Goal: Navigation & Orientation: Find specific page/section

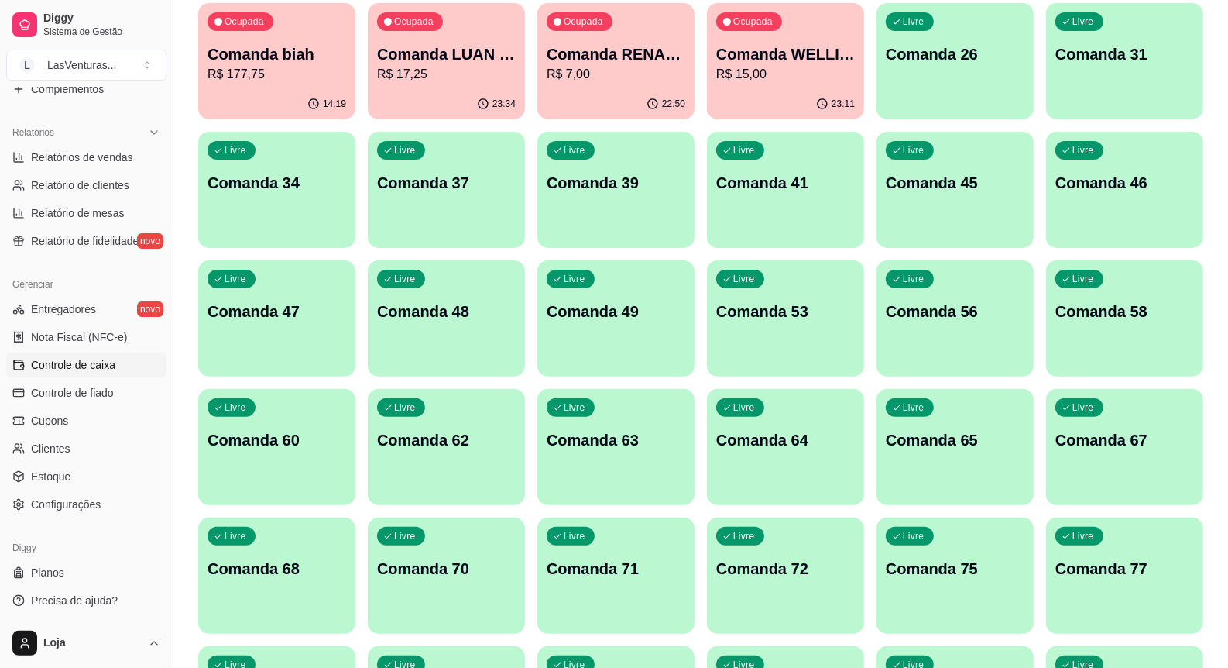
scroll to position [290, 0]
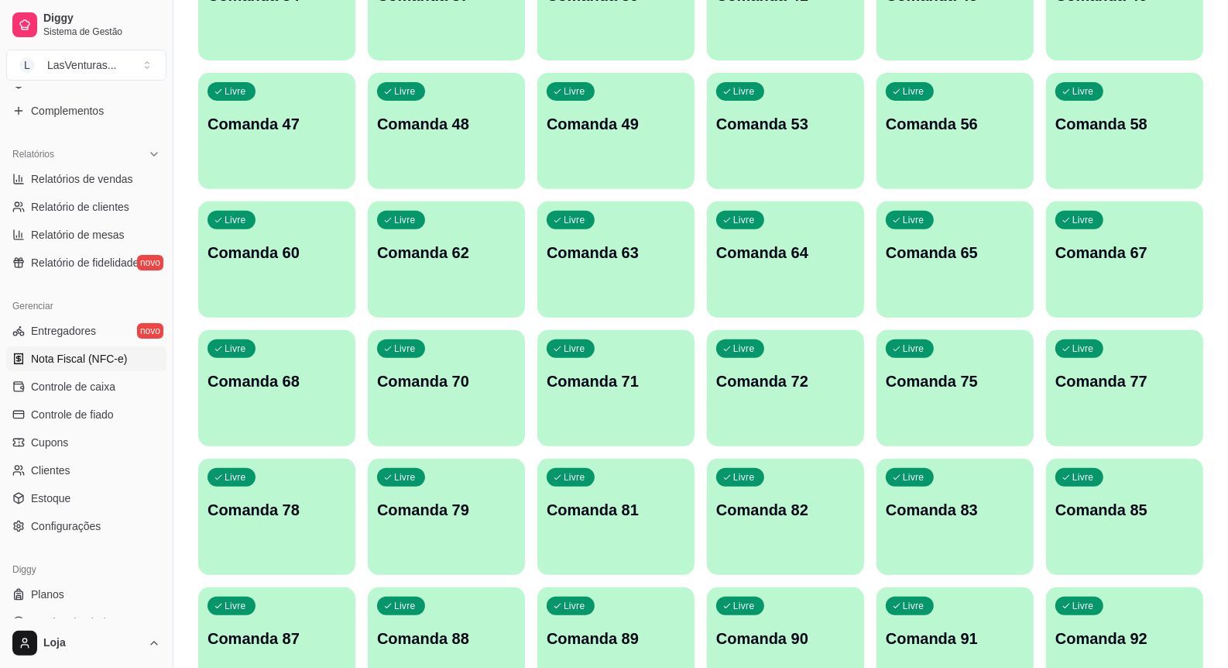
scroll to position [446, 0]
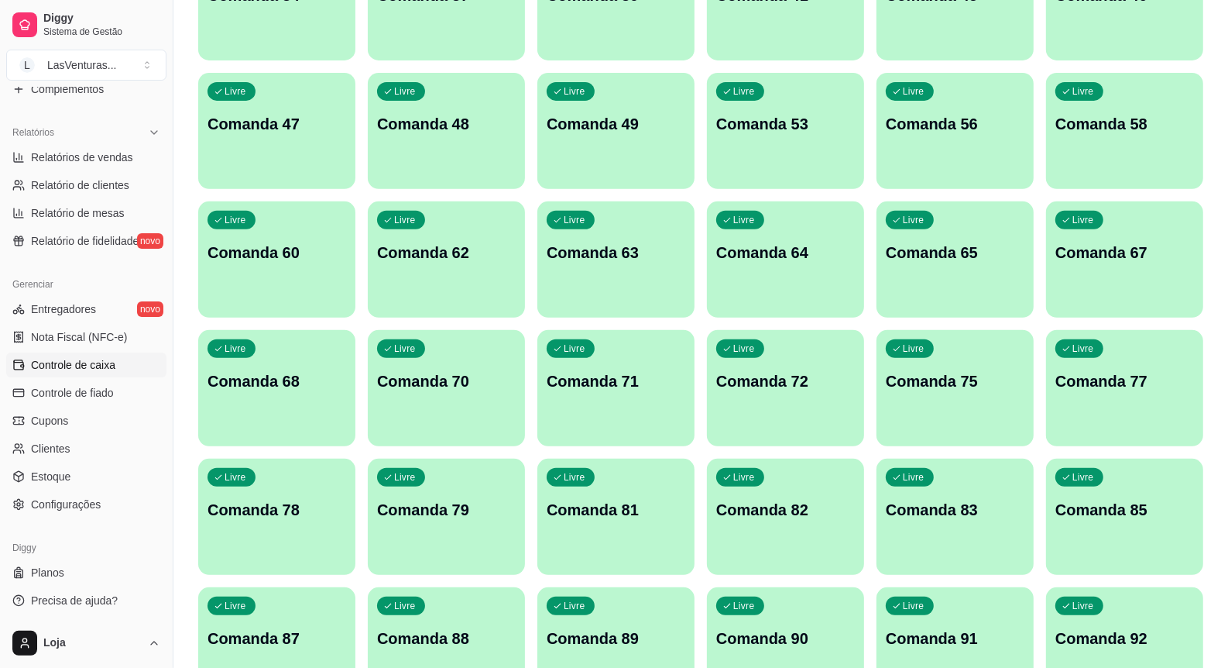
click at [74, 362] on span "Controle de caixa" at bounding box center [73, 364] width 84 height 15
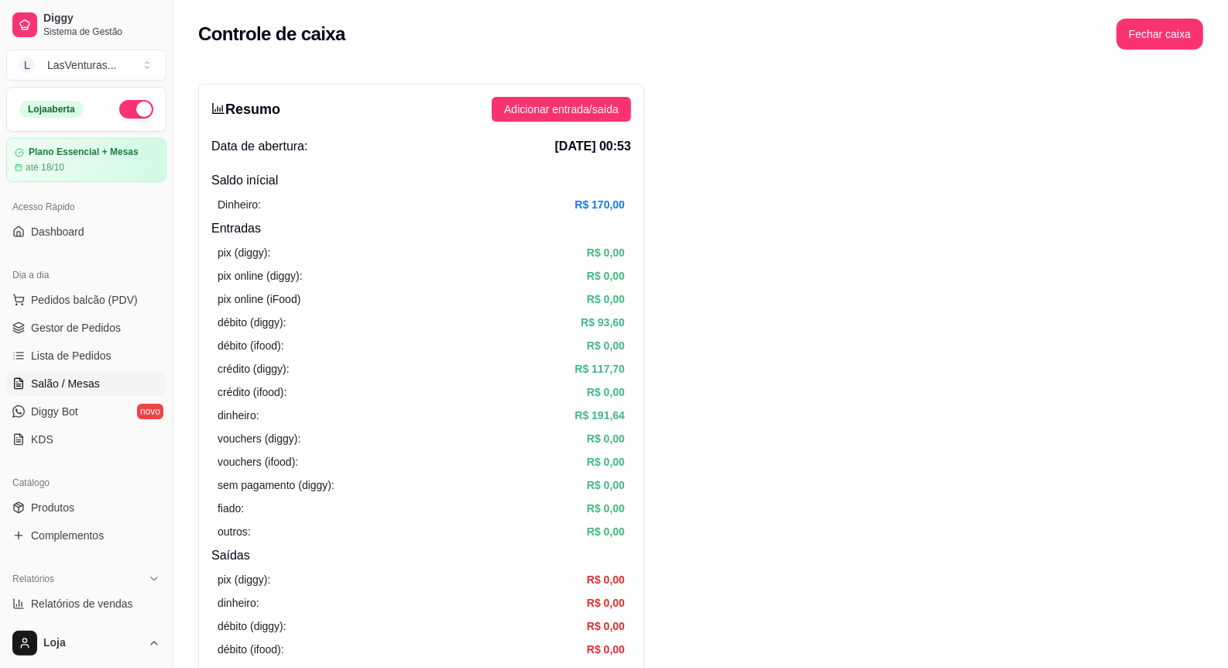
click at [70, 389] on span "Salão / Mesas" at bounding box center [65, 383] width 69 height 15
